Goal: Task Accomplishment & Management: Manage account settings

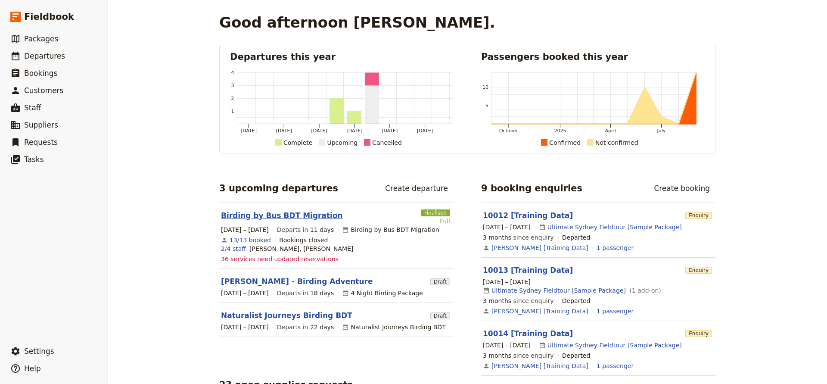
click at [287, 217] on link "Birding by Bus BDT Migration" at bounding box center [282, 215] width 122 height 10
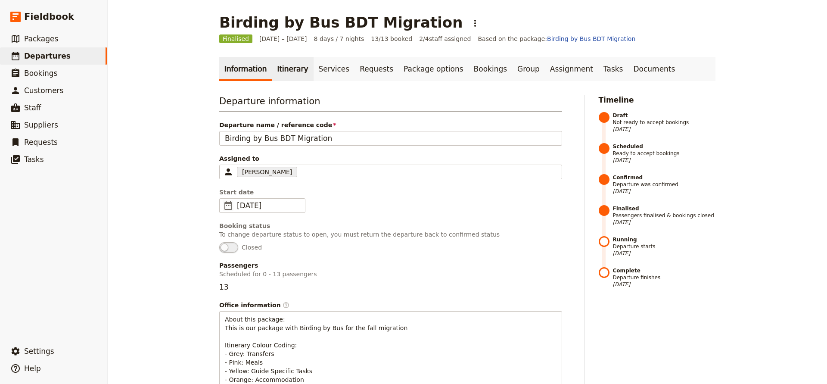
click at [283, 71] on link "Itinerary" at bounding box center [292, 69] width 41 height 24
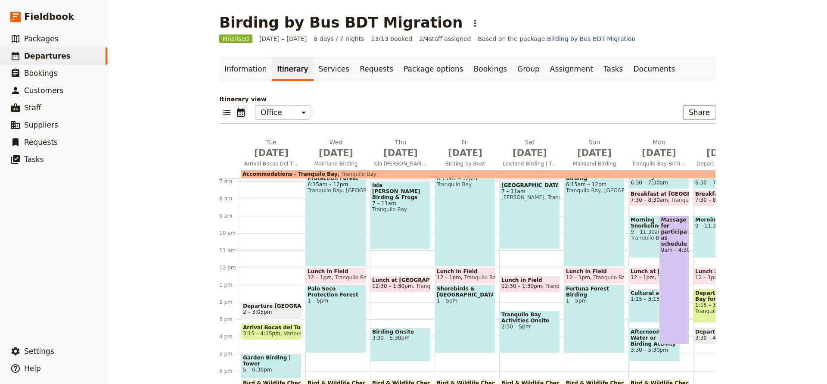
scroll to position [127, 0]
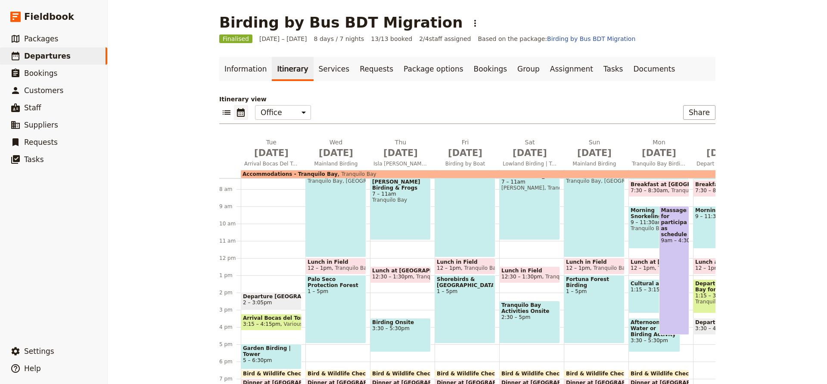
click at [645, 289] on span "1:15 – 3:15pm" at bounding box center [653, 289] width 47 height 6
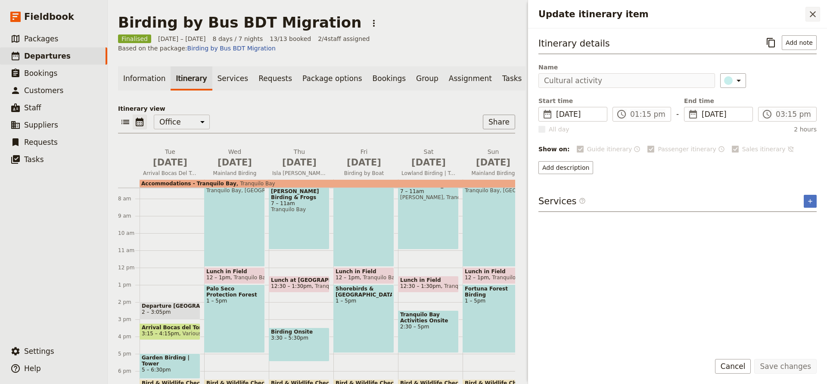
click at [815, 11] on icon "Close drawer" at bounding box center [812, 14] width 10 height 10
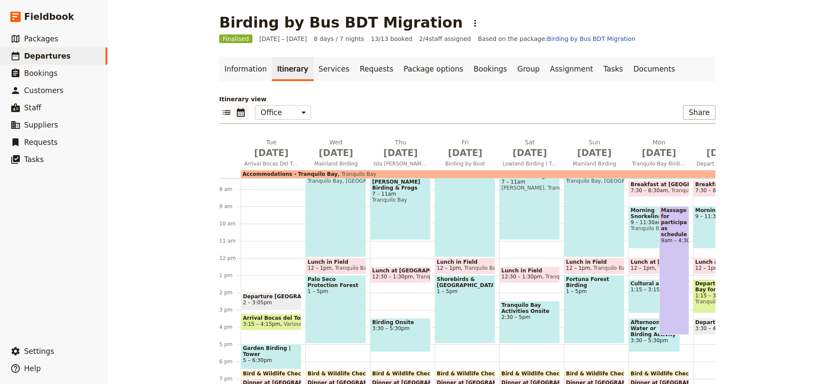
click at [645, 298] on div "Cultural activity 1:15 – 3:15pm" at bounding box center [654, 296] width 52 height 34
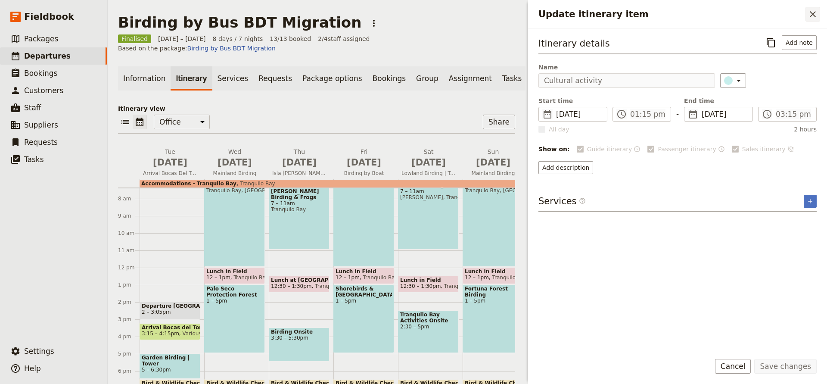
click at [814, 13] on icon "Close drawer" at bounding box center [812, 14] width 6 height 6
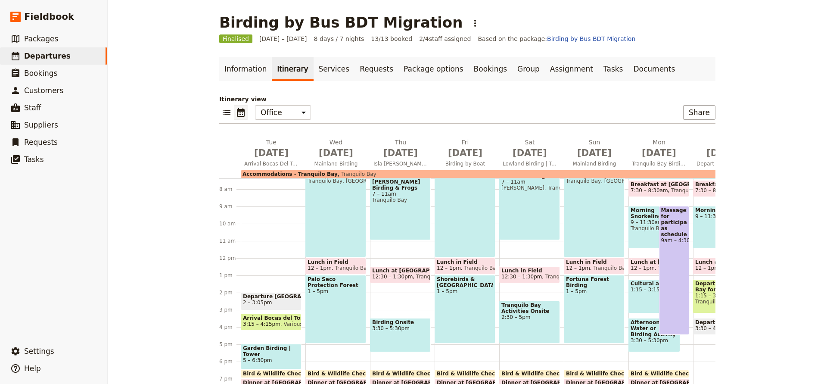
click at [636, 299] on div "Cultural activity 1:15 – 3:15pm" at bounding box center [654, 296] width 52 height 34
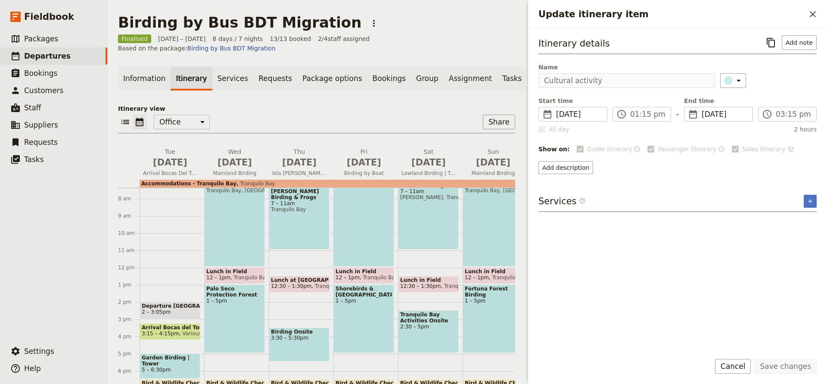
scroll to position [0, 0]
click at [810, 13] on icon "Close drawer" at bounding box center [812, 14] width 10 height 10
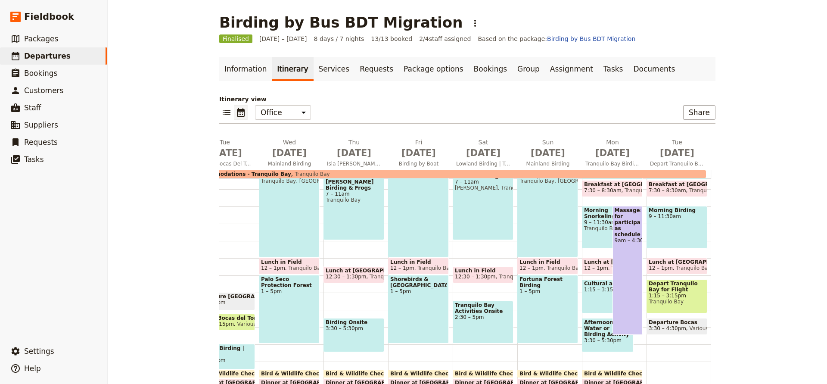
scroll to position [0, 46]
click at [601, 295] on div "Cultural activity 1:15 – 3:15pm" at bounding box center [608, 296] width 52 height 34
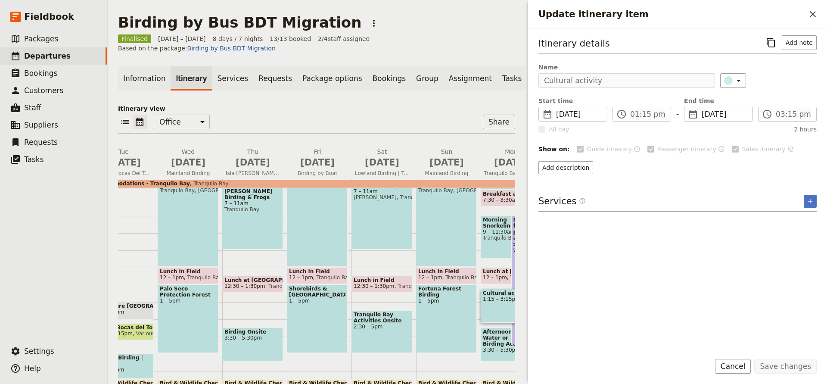
scroll to position [0, 0]
click at [628, 159] on div "Itinerary details ​ Add note Name Cultural activity ​ Start time ​ [DATE] [DATE…" at bounding box center [677, 104] width 278 height 139
click at [603, 194] on div "Itinerary details ​ Add note Name Cultural activity ​ Start time ​ [DATE] [DATE…" at bounding box center [677, 190] width 278 height 310
click at [694, 173] on div "Add description" at bounding box center [677, 167] width 278 height 13
click at [805, 15] on button "​" at bounding box center [812, 14] width 15 height 15
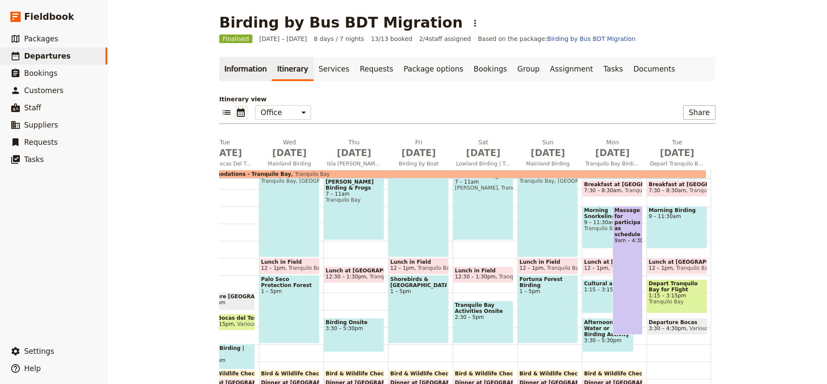
click at [245, 69] on link "Information" at bounding box center [245, 69] width 53 height 24
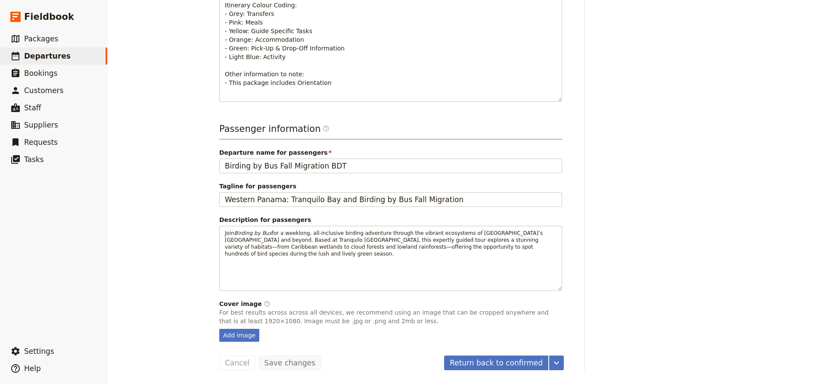
scroll to position [340, 0]
click at [516, 362] on button "Return back to confirmed" at bounding box center [496, 362] width 104 height 15
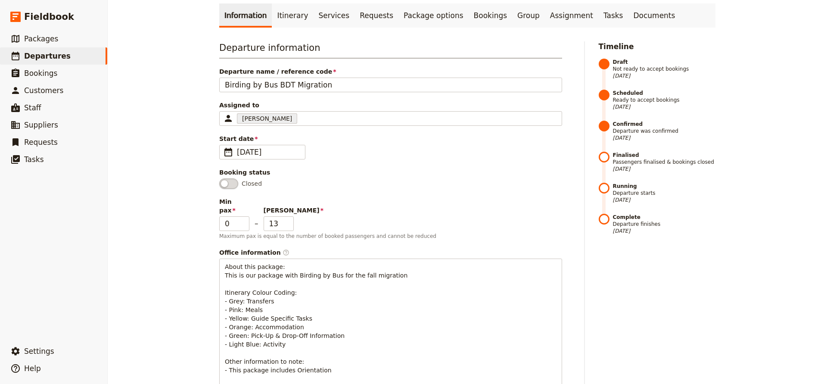
scroll to position [48, 0]
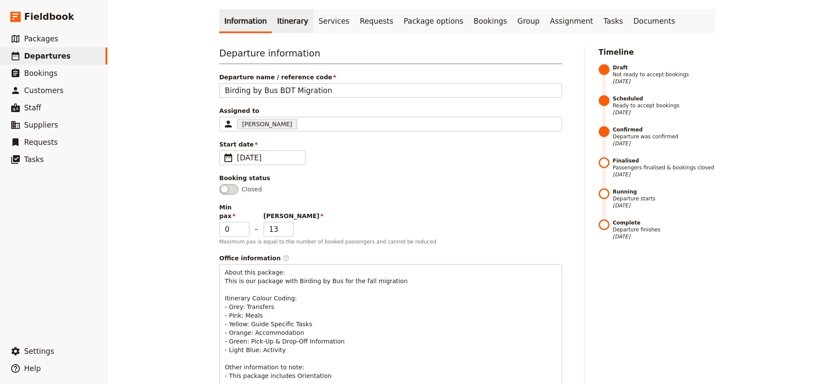
click at [285, 18] on link "Itinerary" at bounding box center [292, 21] width 41 height 24
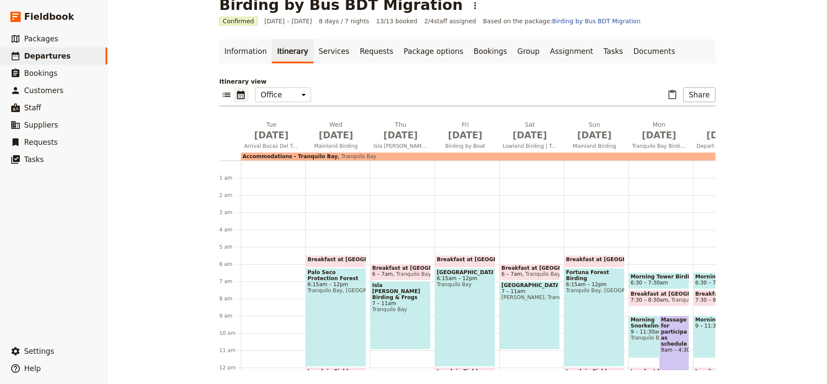
scroll to position [86, 0]
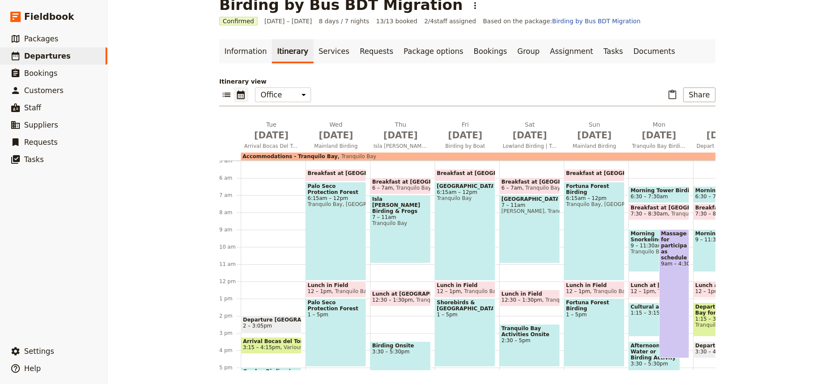
click at [643, 316] on div "Cultural activity 1:15 – 3:15pm" at bounding box center [654, 319] width 52 height 34
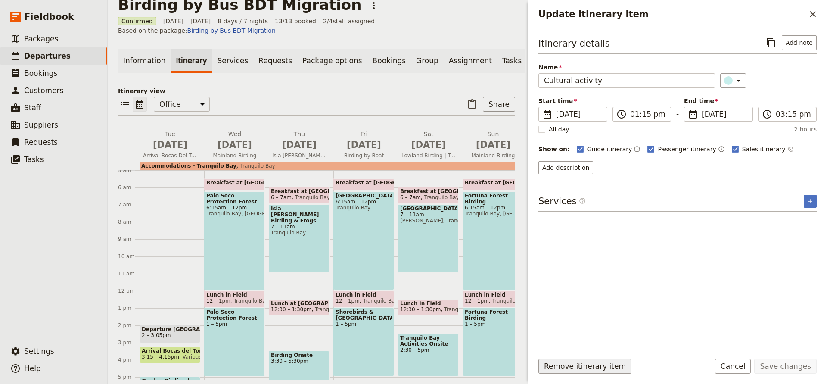
click at [573, 365] on button "Remove itinerary item" at bounding box center [584, 366] width 93 height 15
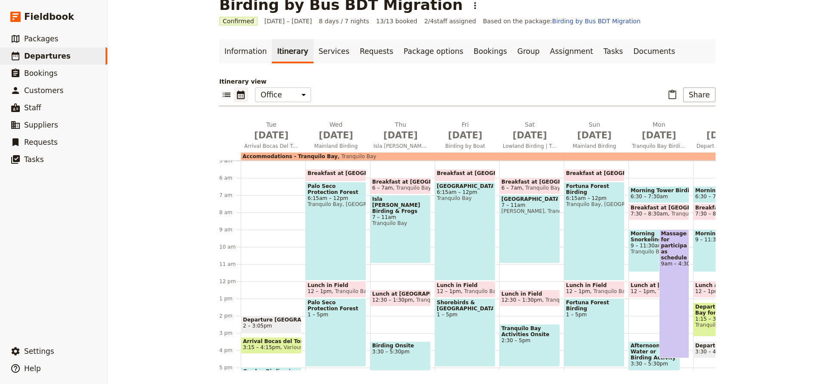
scroll to position [91, 0]
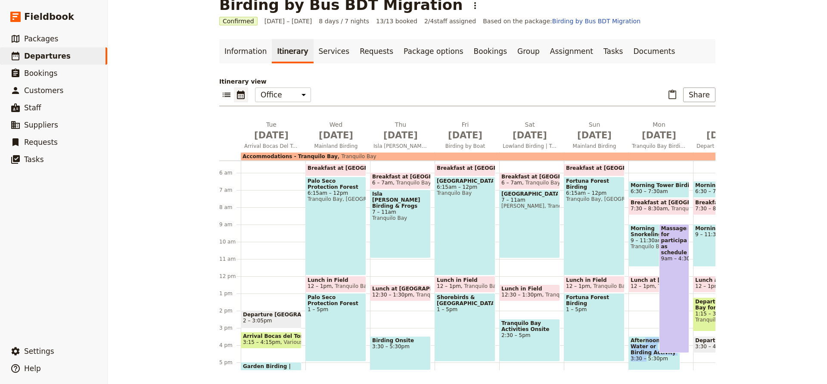
drag, startPoint x: 645, startPoint y: 350, endPoint x: 643, endPoint y: 338, distance: 11.4
click at [660, 377] on main "Birding by Bus BDT Migration ​ Confirmed [DATE] – [DATE] 8 days / 7 nights 13/1…" at bounding box center [467, 182] width 517 height 401
click at [240, 47] on link "Information" at bounding box center [245, 51] width 53 height 24
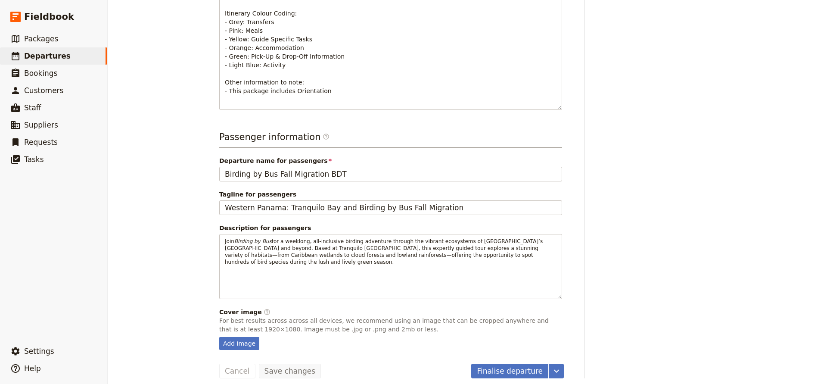
scroll to position [332, 0]
click at [506, 364] on button "Finalise departure" at bounding box center [509, 371] width 77 height 15
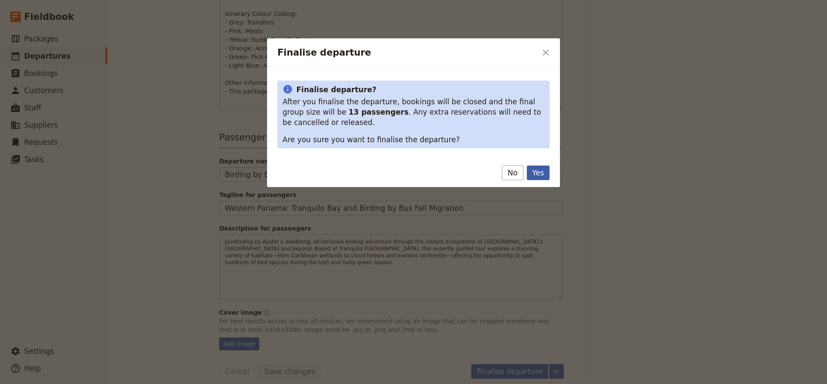
click at [533, 170] on button "Yes" at bounding box center [538, 172] width 23 height 15
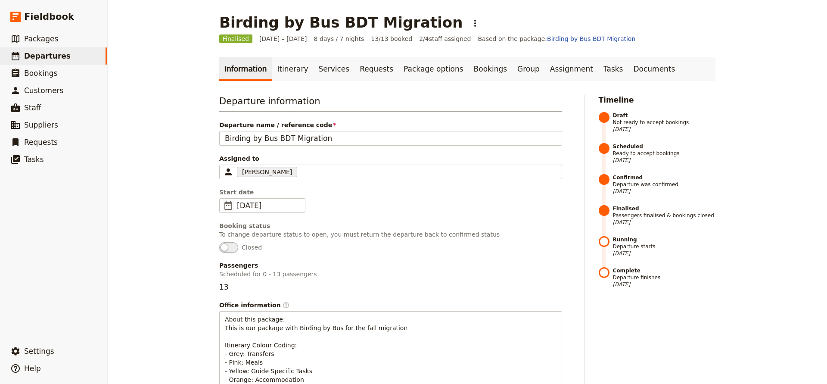
scroll to position [0, 0]
